Goal: Transaction & Acquisition: Download file/media

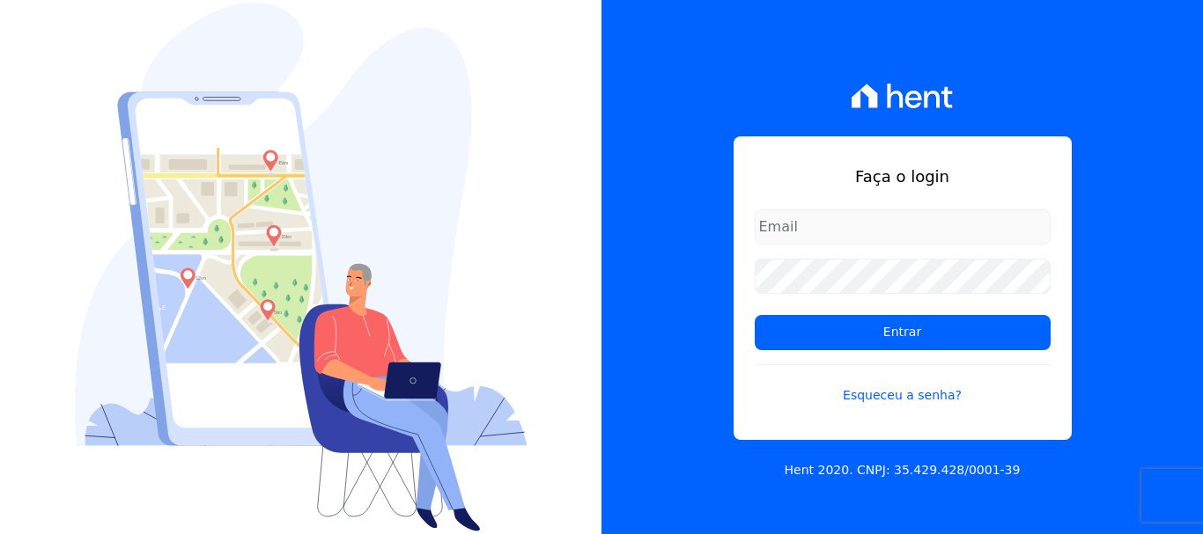
type input "[PERSON_NAME][EMAIL_ADDRESS][DOMAIN_NAME]"
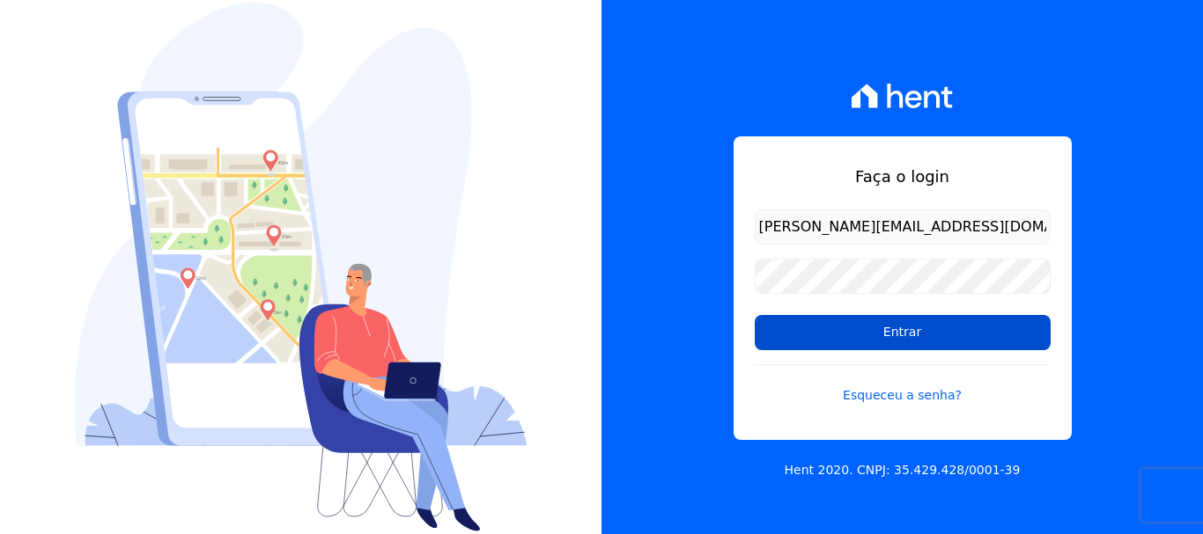
click at [902, 329] on input "Entrar" at bounding box center [903, 332] width 296 height 35
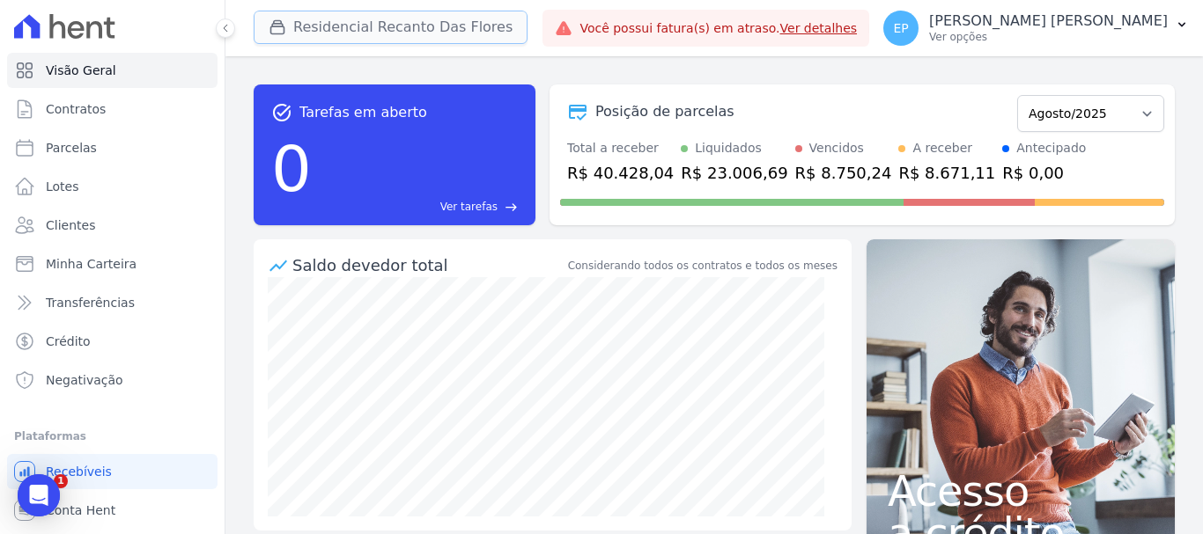
click at [270, 24] on icon "button" at bounding box center [278, 27] width 18 height 18
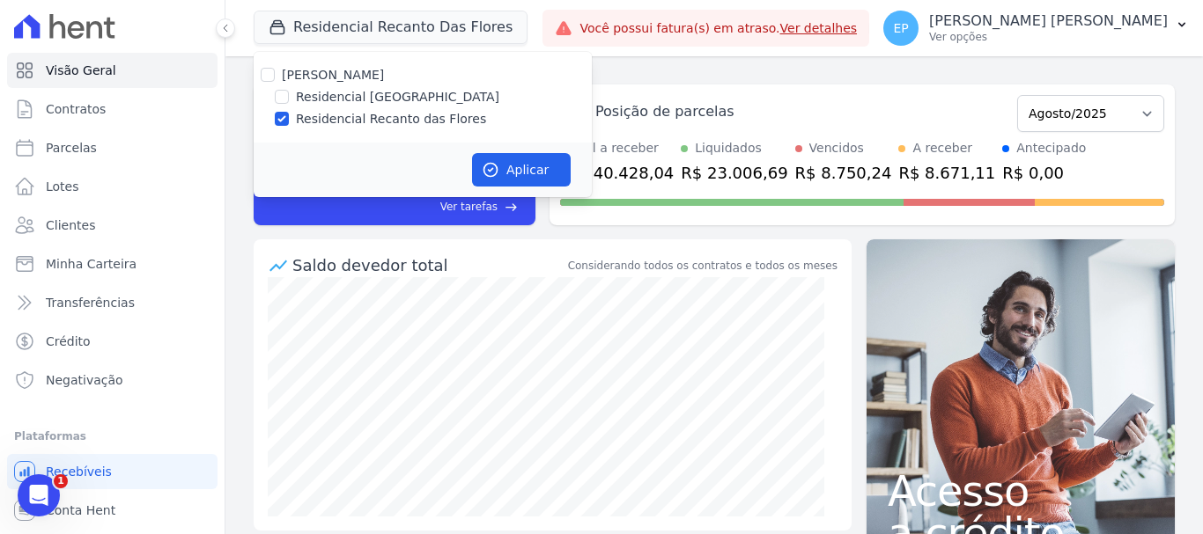
click at [269, 67] on div at bounding box center [268, 75] width 14 height 18
click at [265, 72] on input "Petra Engenharia" at bounding box center [268, 75] width 14 height 14
checkbox input "true"
click at [506, 163] on button "Aplicar" at bounding box center [521, 169] width 99 height 33
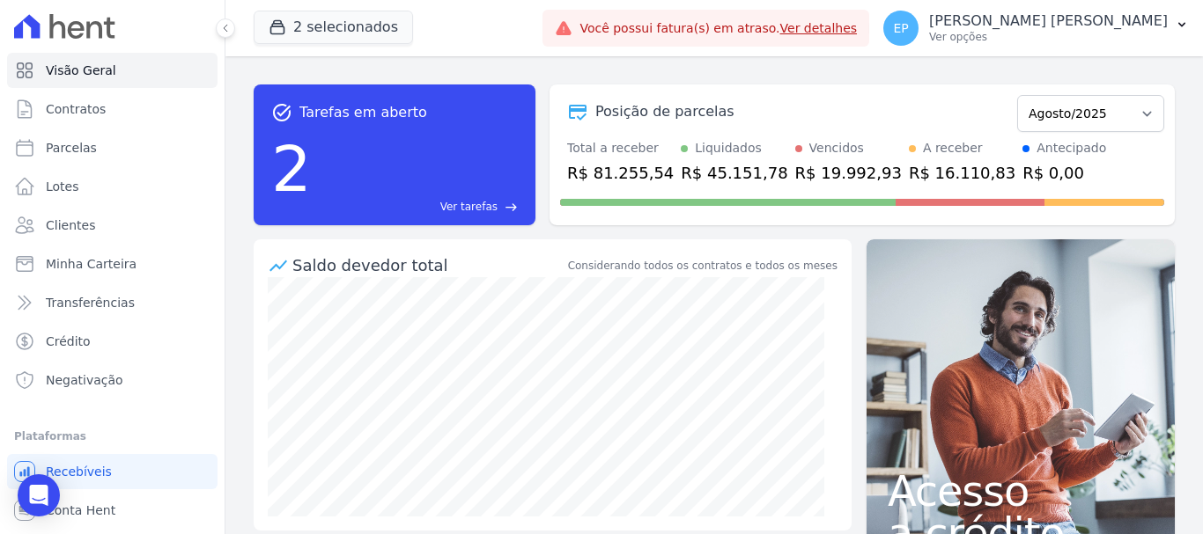
click at [1126, 41] on p "Ver opções" at bounding box center [1048, 37] width 239 height 14
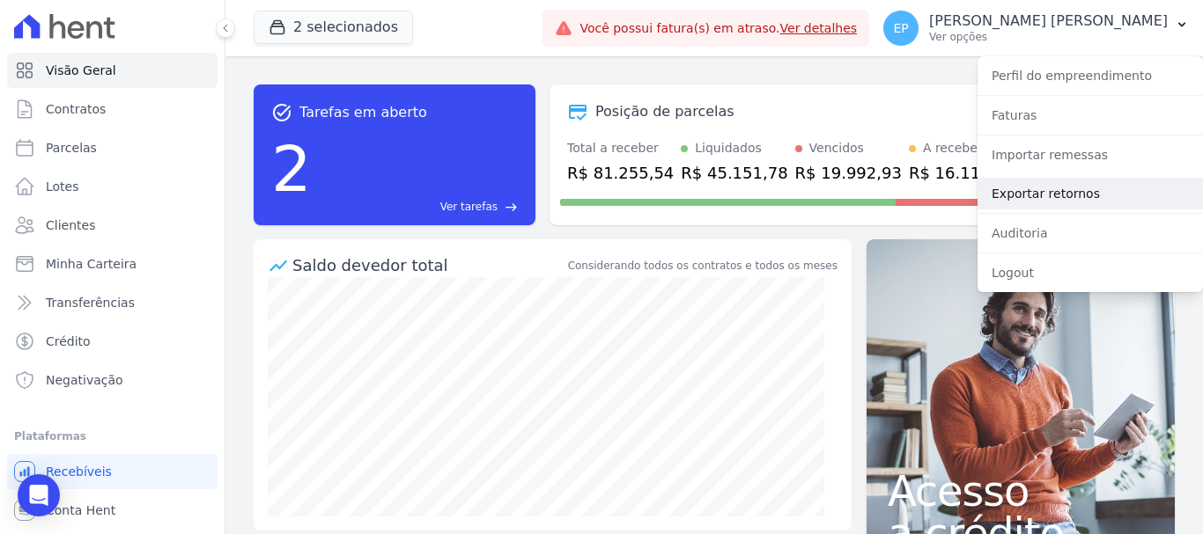
click at [1015, 193] on link "Exportar retornos" at bounding box center [1089, 194] width 225 height 32
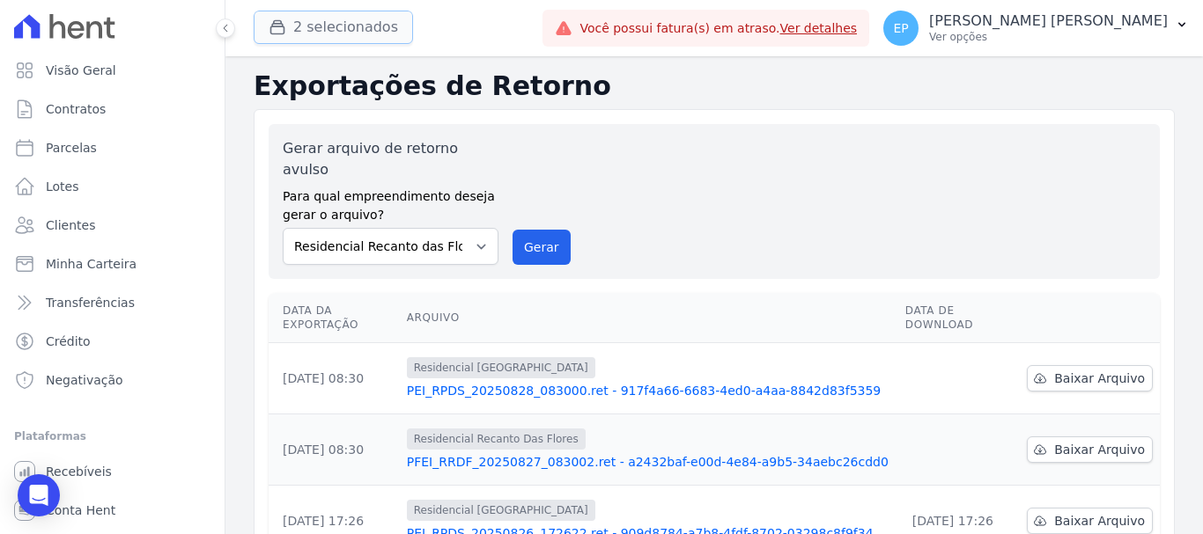
click at [269, 31] on icon "button" at bounding box center [278, 27] width 18 height 18
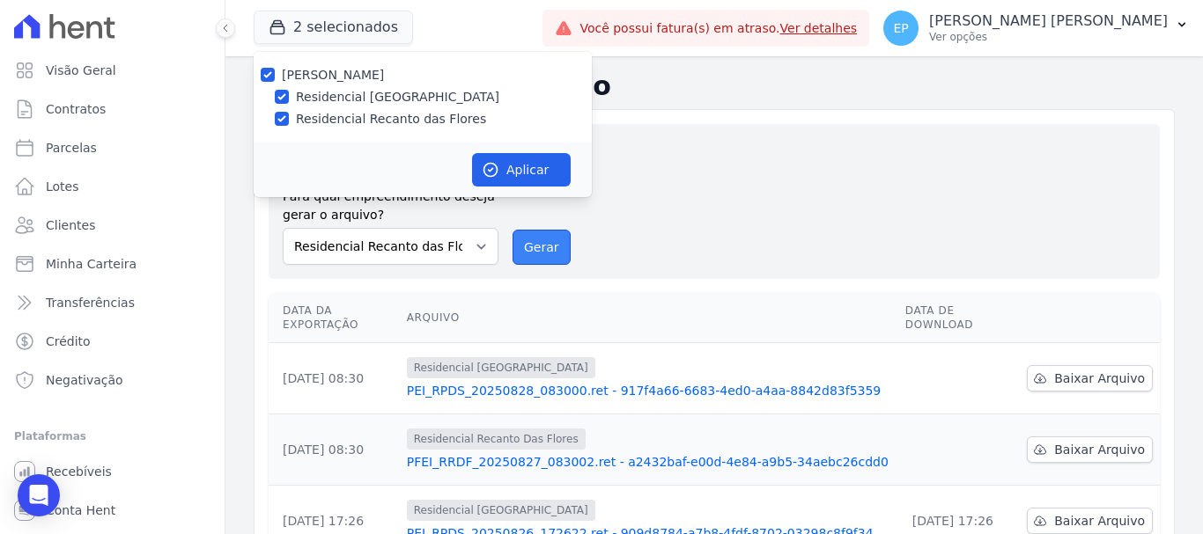
drag, startPoint x: 542, startPoint y: 228, endPoint x: 678, endPoint y: 123, distance: 172.1
click at [541, 230] on button "Gerar" at bounding box center [541, 247] width 58 height 35
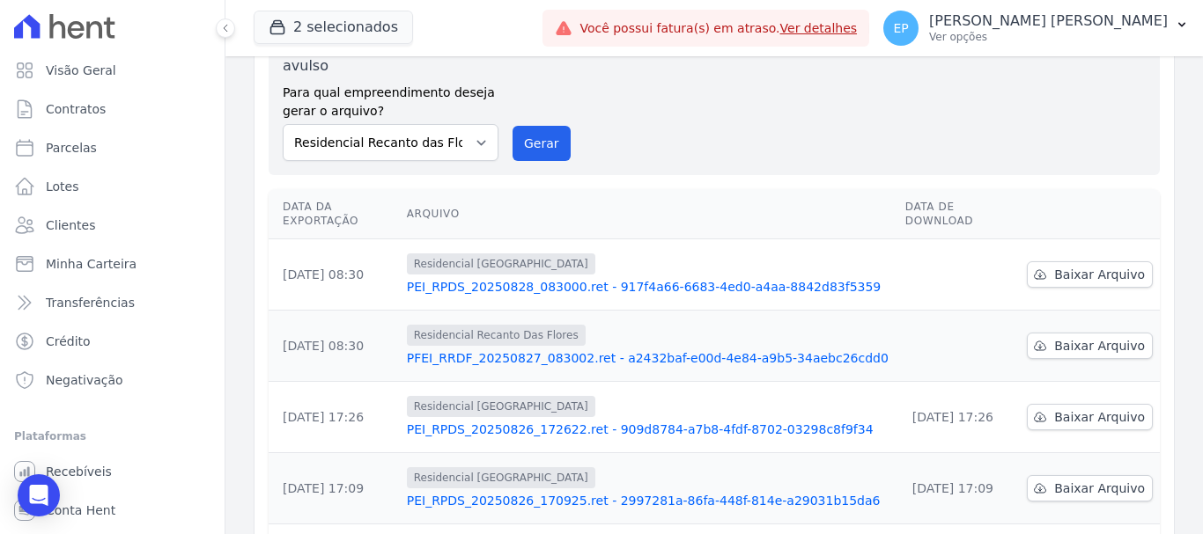
scroll to position [176, 0]
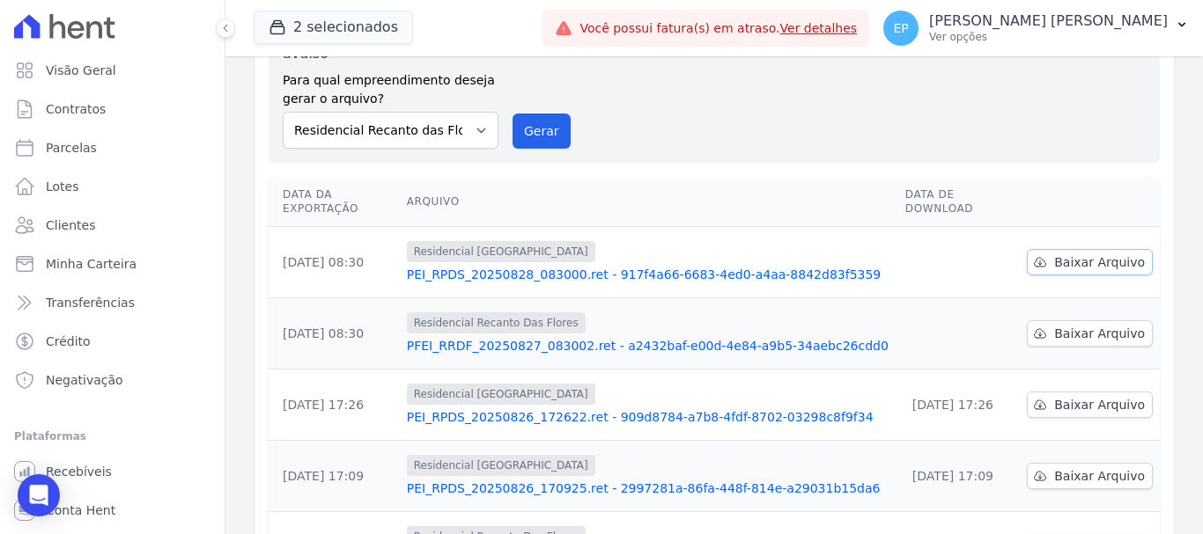
click at [1095, 254] on span "Baixar Arquivo" at bounding box center [1099, 263] width 91 height 18
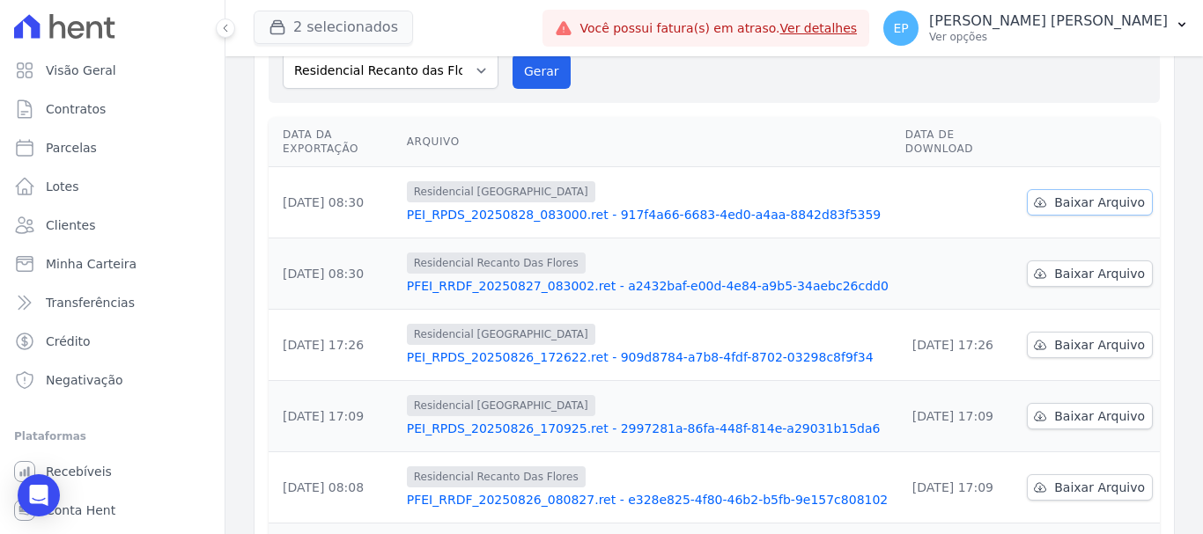
scroll to position [116, 0]
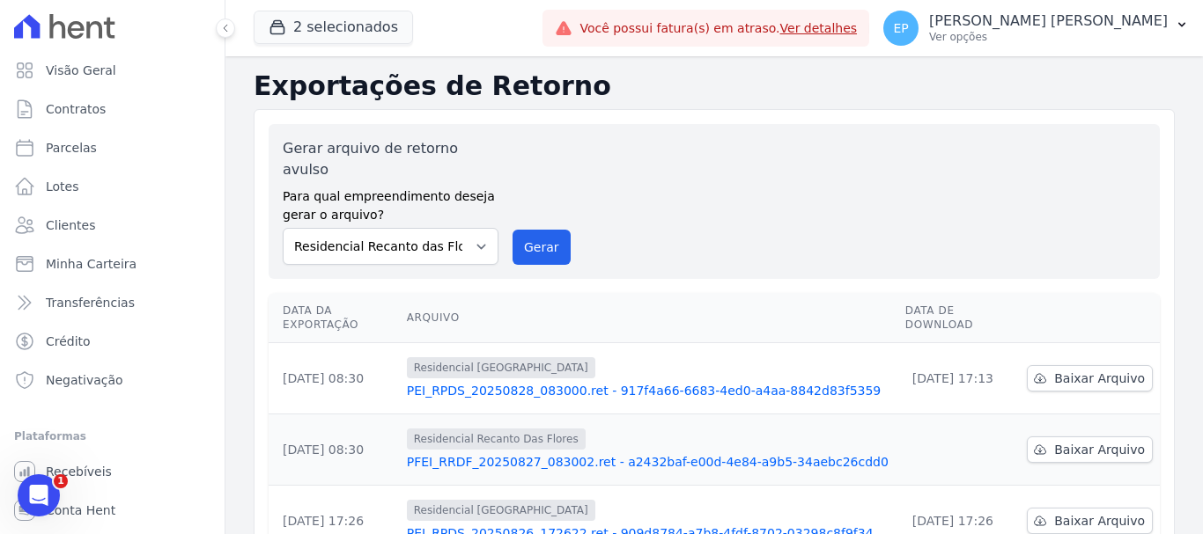
scroll to position [88, 0]
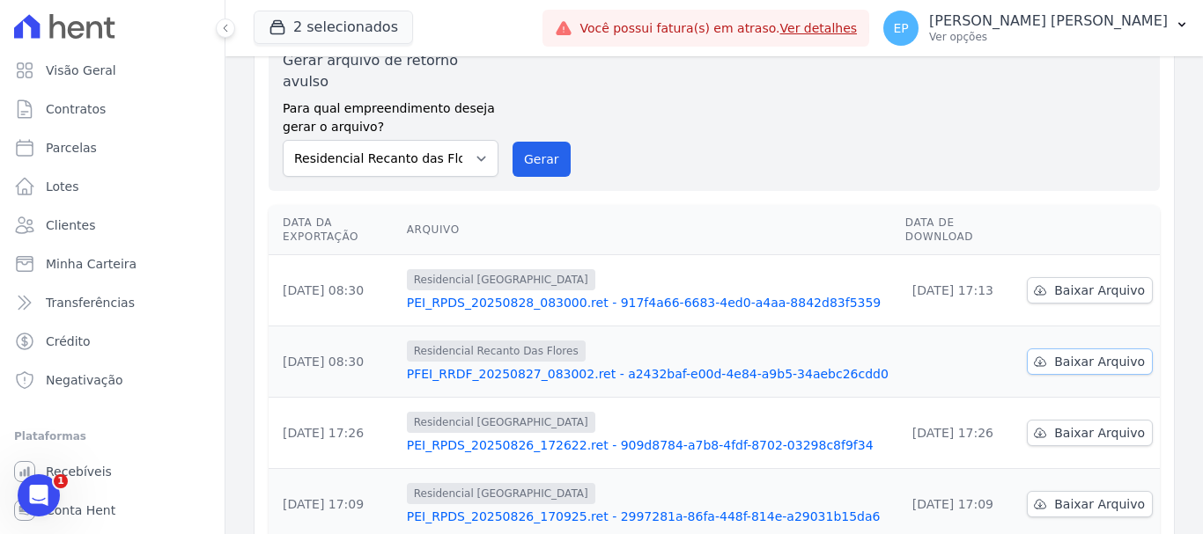
click at [1073, 353] on span "Baixar Arquivo" at bounding box center [1099, 362] width 91 height 18
